Goal: Information Seeking & Learning: Find specific page/section

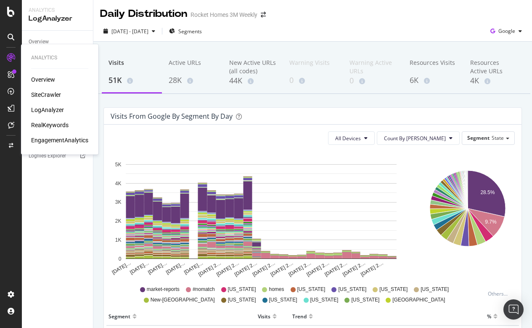
click at [45, 79] on div "Overview" at bounding box center [43, 79] width 24 height 8
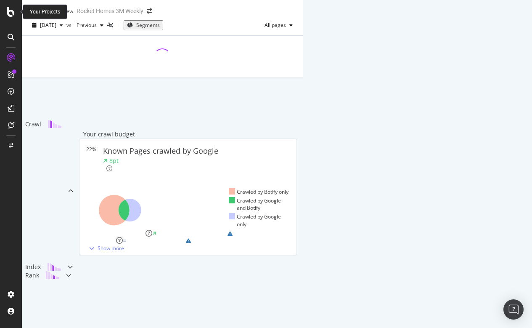
click at [9, 8] on icon at bounding box center [11, 12] width 8 height 10
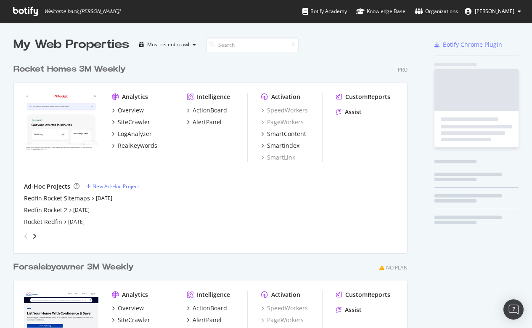
scroll to position [380, 401]
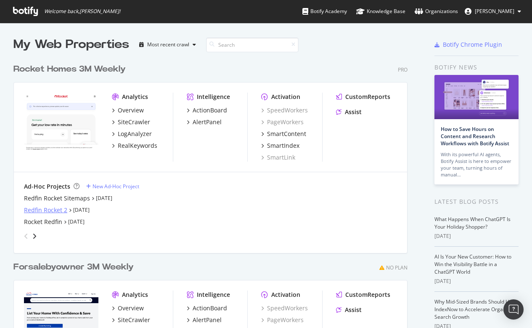
click at [48, 210] on div "Redfin Rocket 2" at bounding box center [45, 210] width 43 height 8
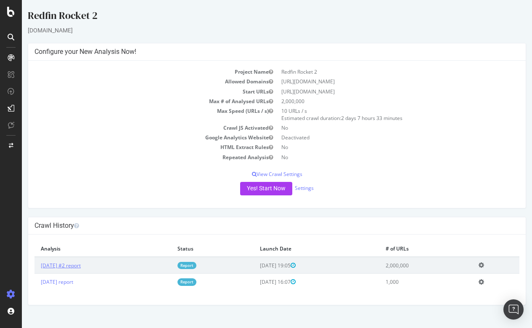
click at [79, 262] on link "[DATE] #2 report" at bounding box center [61, 265] width 40 height 7
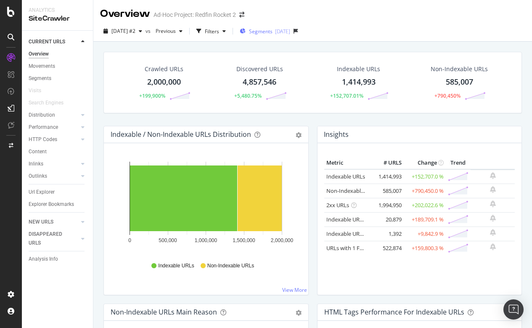
click at [272, 31] on span "Segments" at bounding box center [261, 31] width 24 height 7
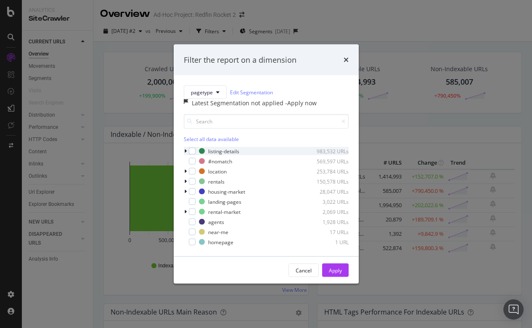
click at [186, 153] on icon "modal" at bounding box center [185, 150] width 3 height 5
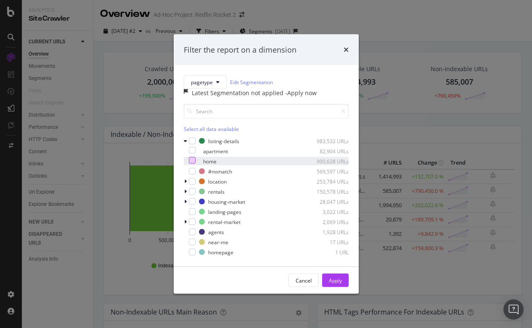
click at [196, 164] on div "modal" at bounding box center [192, 160] width 7 height 7
click at [327, 284] on button "Apply" at bounding box center [335, 279] width 26 height 13
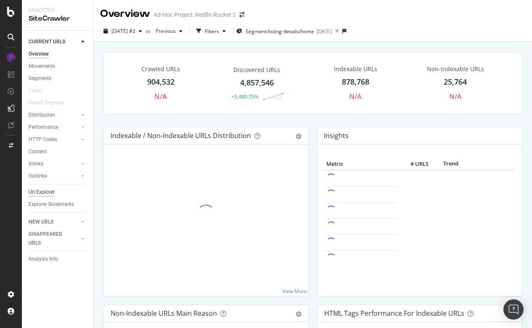
click at [46, 188] on div "Url Explorer" at bounding box center [42, 192] width 26 height 9
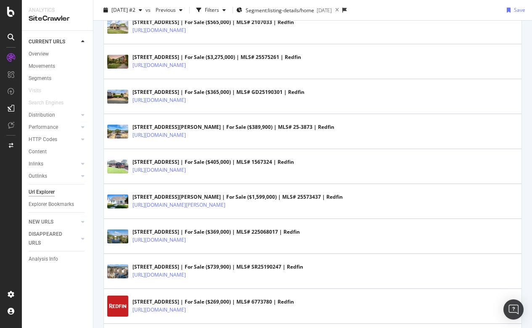
scroll to position [682, 0]
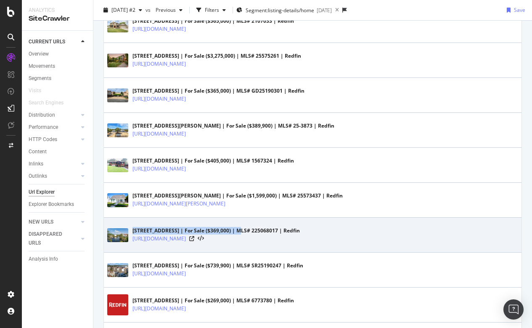
drag, startPoint x: 132, startPoint y: 230, endPoint x: 238, endPoint y: 231, distance: 105.5
click at [238, 231] on div "[STREET_ADDRESS] | For Sale ($369,000) | MLS# 225068017 | Redfin" at bounding box center [215, 231] width 167 height 8
copy div "[STREET_ADDRESS]"
click at [194, 238] on icon at bounding box center [191, 238] width 5 height 5
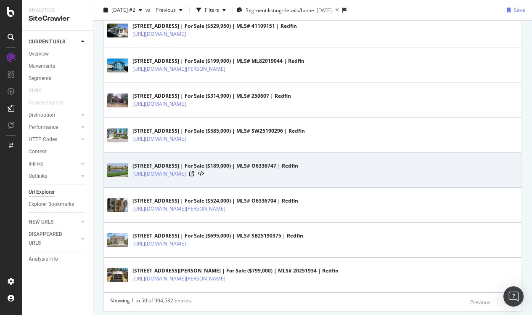
scroll to position [755, 0]
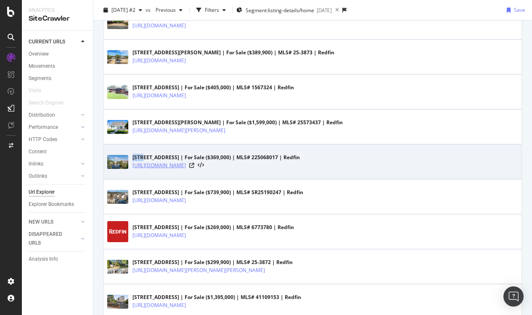
drag, startPoint x: 131, startPoint y: 163, endPoint x: 338, endPoint y: 166, distance: 207.3
click at [338, 166] on div "[STREET_ADDRESS] | For Sale ($369,000) | MLS# 225068017 | Redfin [URL][DOMAIN_N…" at bounding box center [312, 161] width 411 height 21
copy link "[URL][DOMAIN_NAME]"
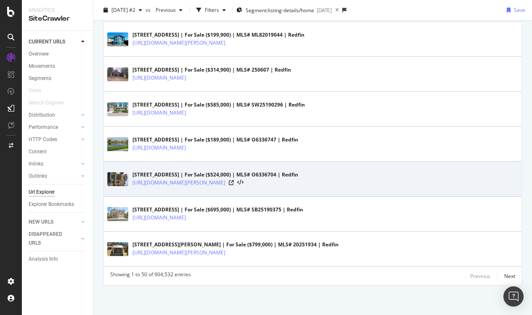
scroll to position [1715, 0]
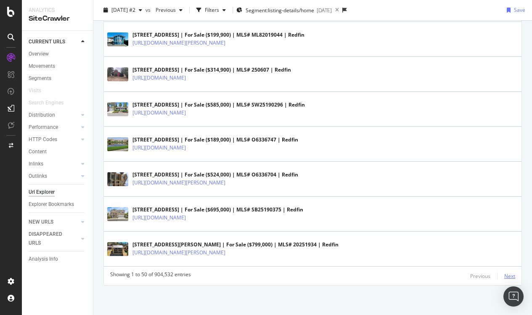
click at [510, 273] on div "Next" at bounding box center [509, 275] width 11 height 7
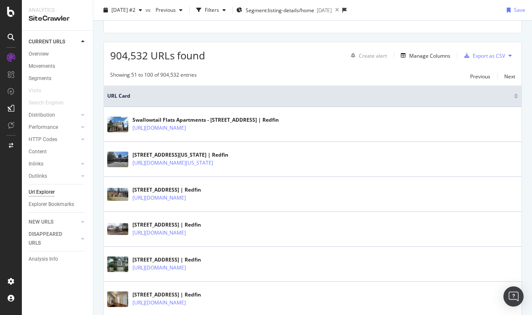
scroll to position [167, 0]
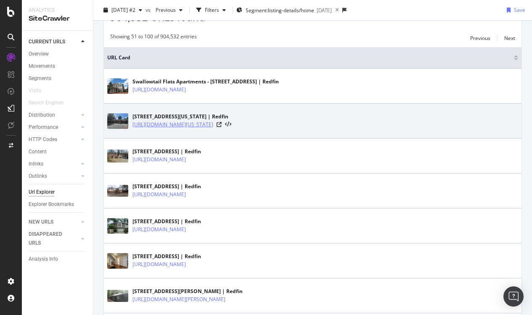
drag, startPoint x: 131, startPoint y: 124, endPoint x: 343, endPoint y: 128, distance: 211.9
click at [343, 128] on div "[STREET_ADDRESS][US_STATE] | Redfin [URL][DOMAIN_NAME][US_STATE]" at bounding box center [312, 120] width 411 height 21
copy link "[URL][DOMAIN_NAME][US_STATE]"
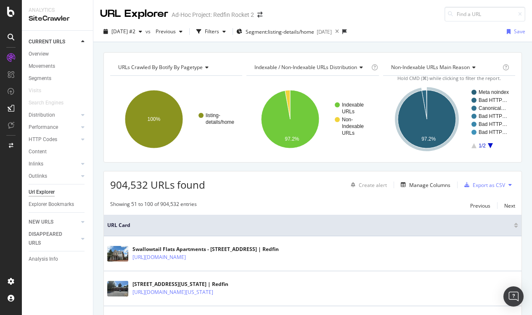
scroll to position [0, 0]
click at [432, 182] on div "Manage Columns" at bounding box center [429, 184] width 41 height 7
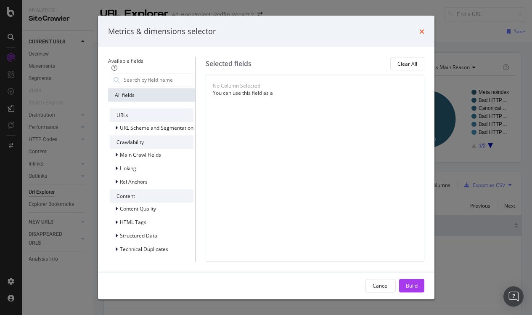
click at [424, 28] on icon "times" at bounding box center [421, 31] width 5 height 7
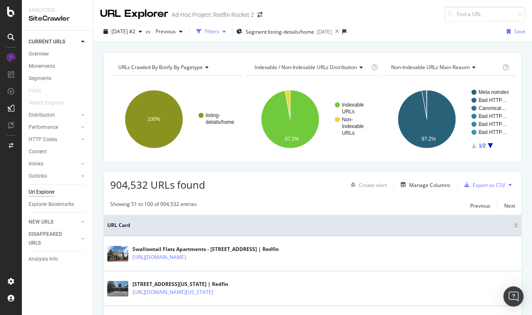
click at [219, 30] on div "Filters" at bounding box center [212, 31] width 14 height 7
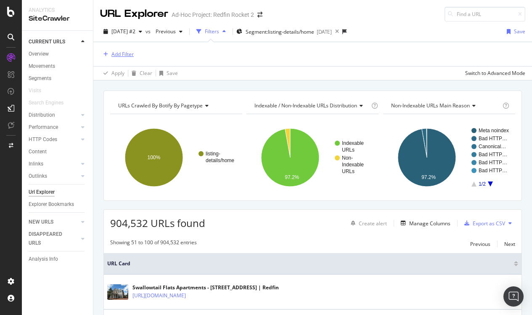
click at [122, 53] on div "Add Filter" at bounding box center [122, 53] width 22 height 7
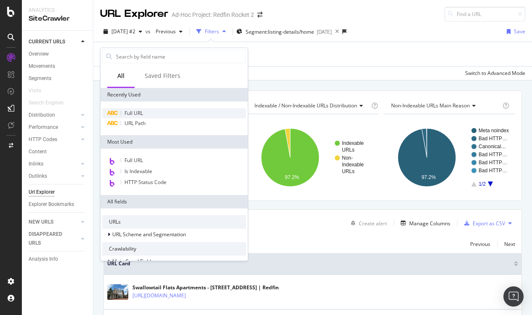
click at [137, 114] on span "Full URL" at bounding box center [133, 112] width 19 height 7
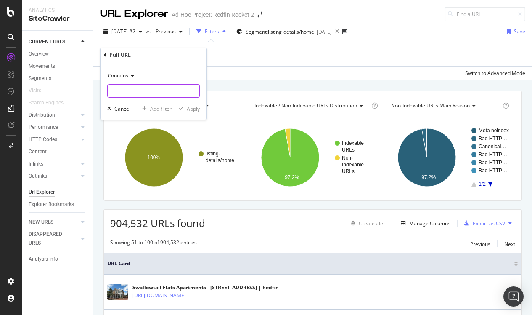
click at [136, 90] on input "text" at bounding box center [154, 90] width 92 height 13
click at [117, 79] on div "Contains" at bounding box center [153, 75] width 93 height 13
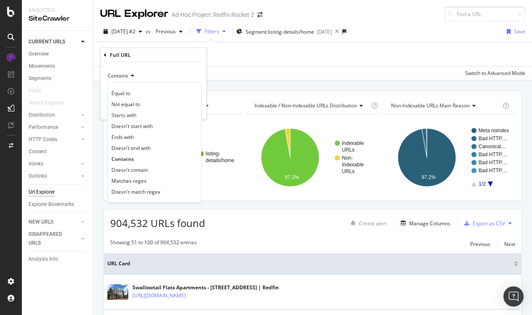
click at [166, 65] on div "Contains Equal to Not equal to Starts with Doesn't start with Ends with Doesn't…" at bounding box center [153, 90] width 106 height 57
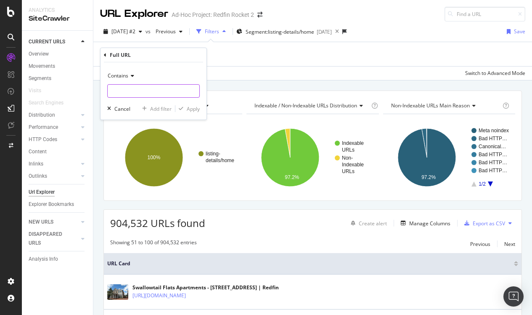
click at [134, 88] on input "text" at bounding box center [154, 90] width 92 height 13
type input "/unit"
click at [190, 106] on div "Apply" at bounding box center [193, 108] width 13 height 7
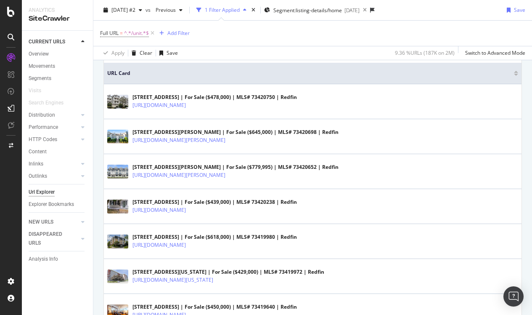
scroll to position [194, 0]
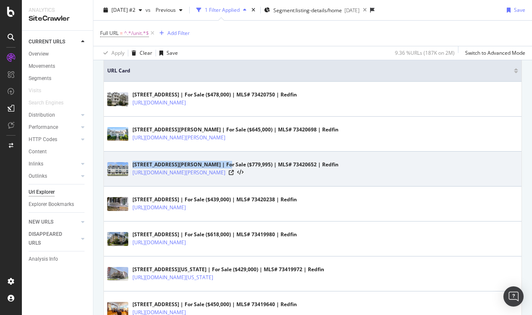
drag, startPoint x: 131, startPoint y: 162, endPoint x: 222, endPoint y: 164, distance: 91.7
click at [222, 164] on div "[STREET_ADDRESS][PERSON_NAME] | For Sale ($779,995) | MLS# 73420652 | Redfin [U…" at bounding box center [312, 168] width 411 height 21
copy div "[STREET_ADDRESS][PERSON_NAME]"
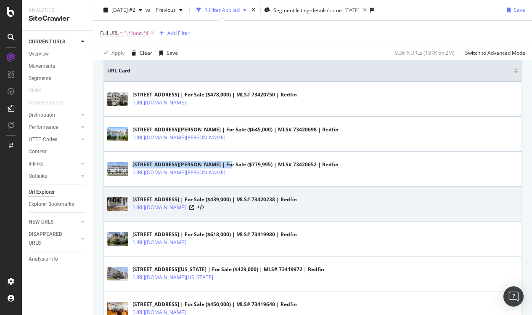
drag, startPoint x: 132, startPoint y: 207, endPoint x: 319, endPoint y: 213, distance: 187.2
click at [319, 213] on div "[STREET_ADDRESS] | For Sale ($439,000) | MLS# 73420238 | Redfin [URL][DOMAIN_NA…" at bounding box center [312, 203] width 411 height 21
copy link "[URL][DOMAIN_NAME]"
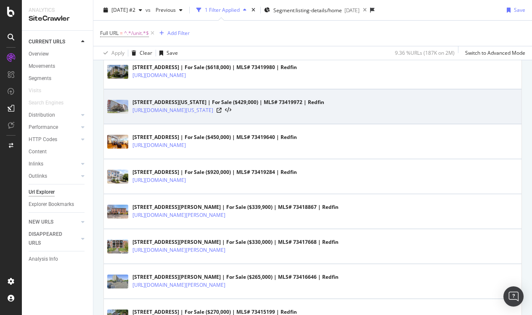
scroll to position [445, 0]
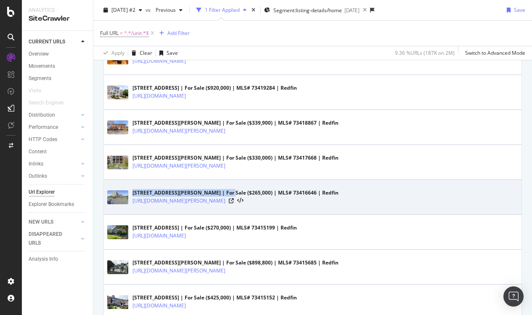
drag, startPoint x: 133, startPoint y: 193, endPoint x: 233, endPoint y: 190, distance: 99.7
click at [233, 190] on div "[STREET_ADDRESS][PERSON_NAME] | For Sale ($265,000) | MLS# 73416646 | Redfin" at bounding box center [235, 193] width 206 height 8
copy div "[STREET_ADDRESS][PERSON_NAME]"
